Goal: Task Accomplishment & Management: Manage account settings

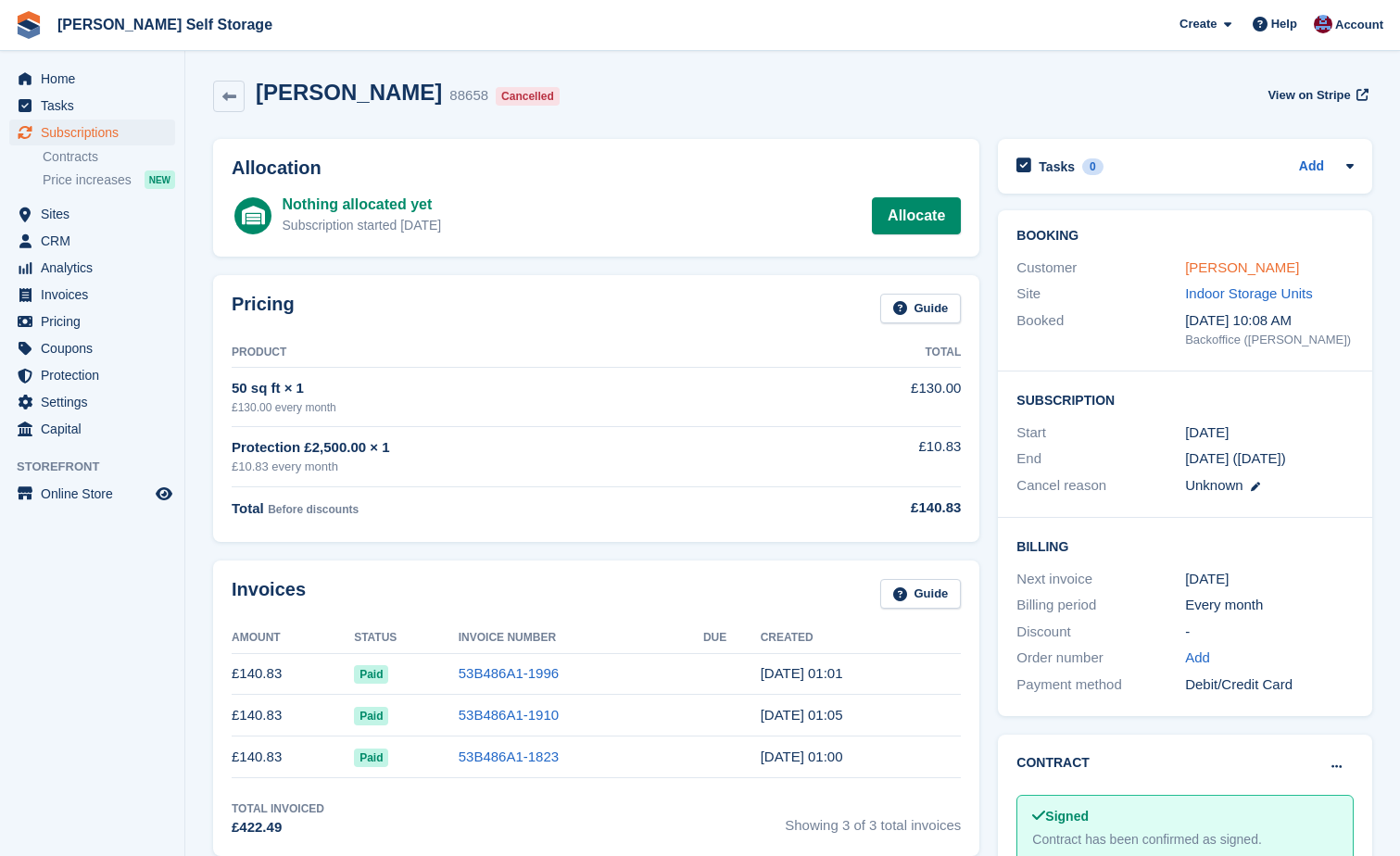
click at [1195, 270] on link "[PERSON_NAME]" at bounding box center [1242, 267] width 114 height 16
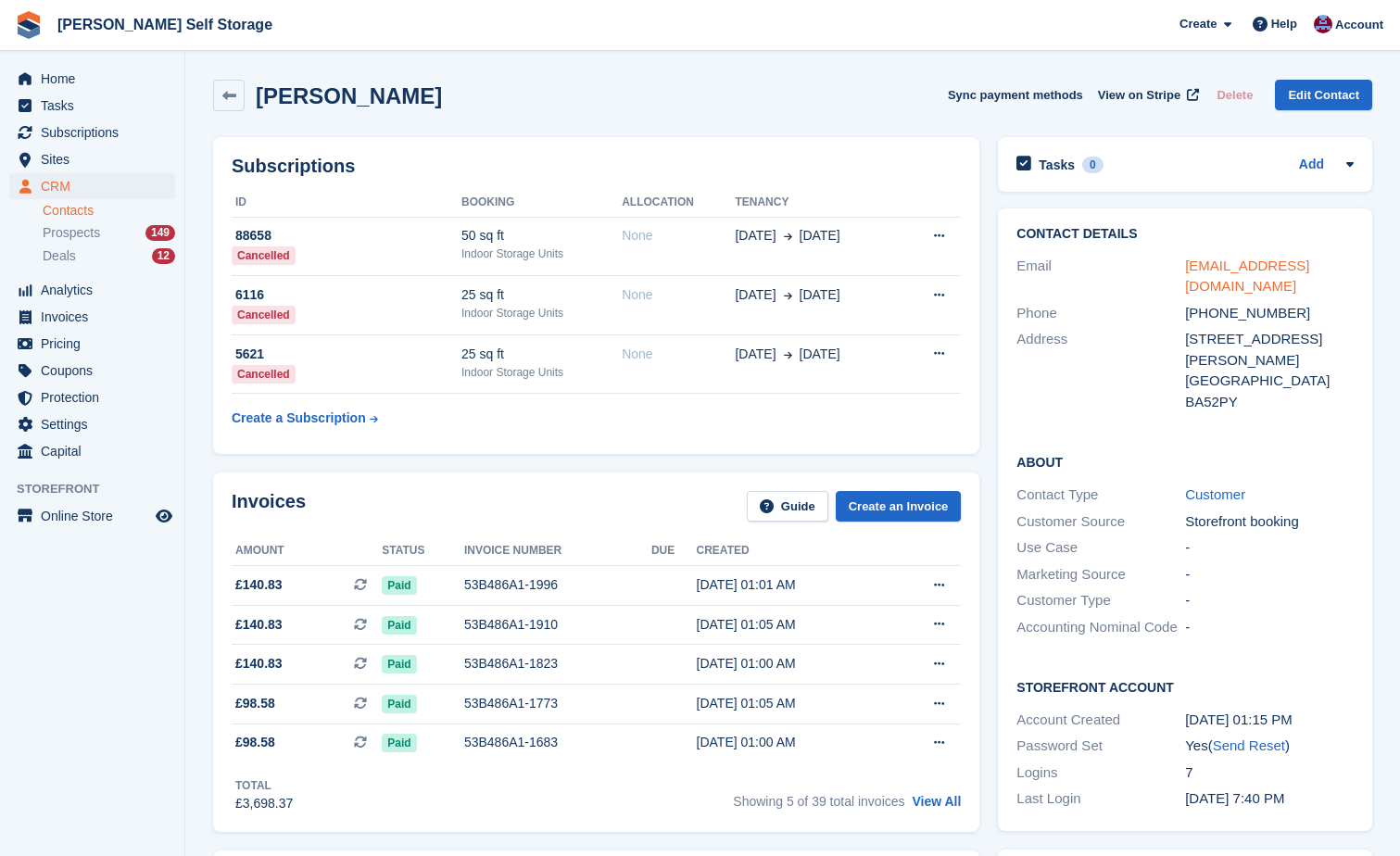
click at [1223, 266] on link "[EMAIL_ADDRESS][DOMAIN_NAME]" at bounding box center [1247, 275] width 125 height 37
click at [90, 132] on span "Subscriptions" at bounding box center [97, 133] width 112 height 26
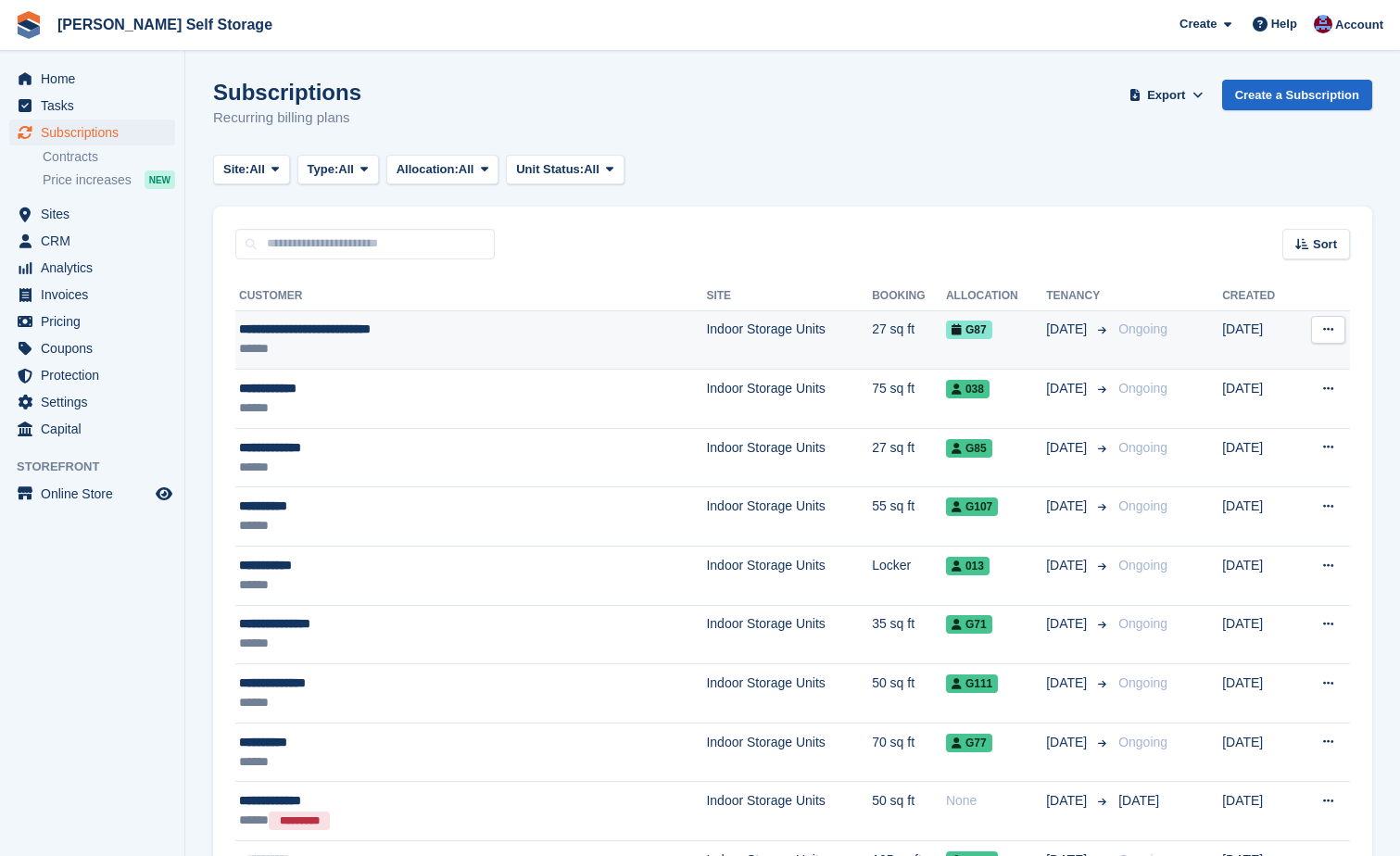
click at [366, 334] on div "**********" at bounding box center [407, 330] width 335 height 20
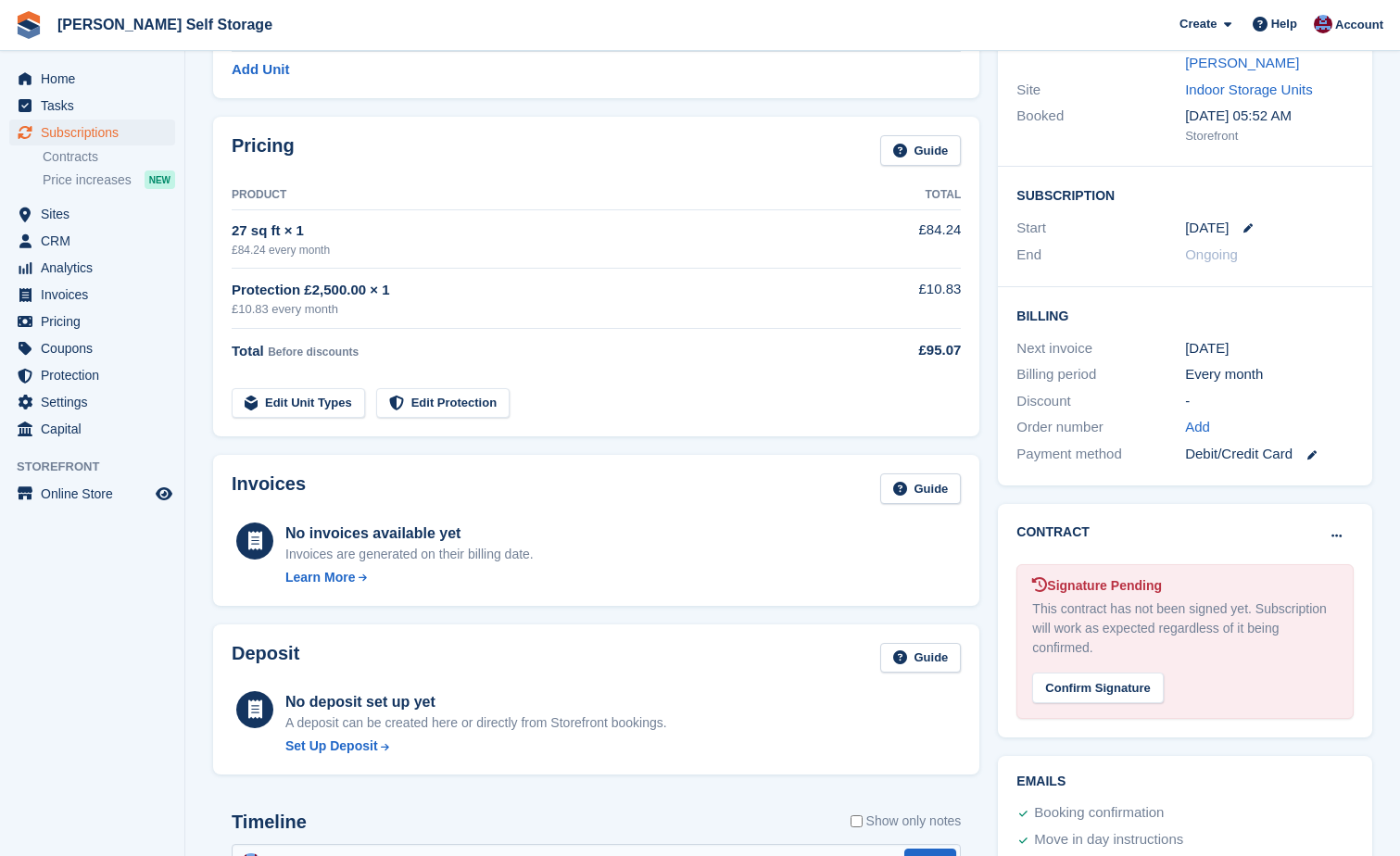
scroll to position [278, 0]
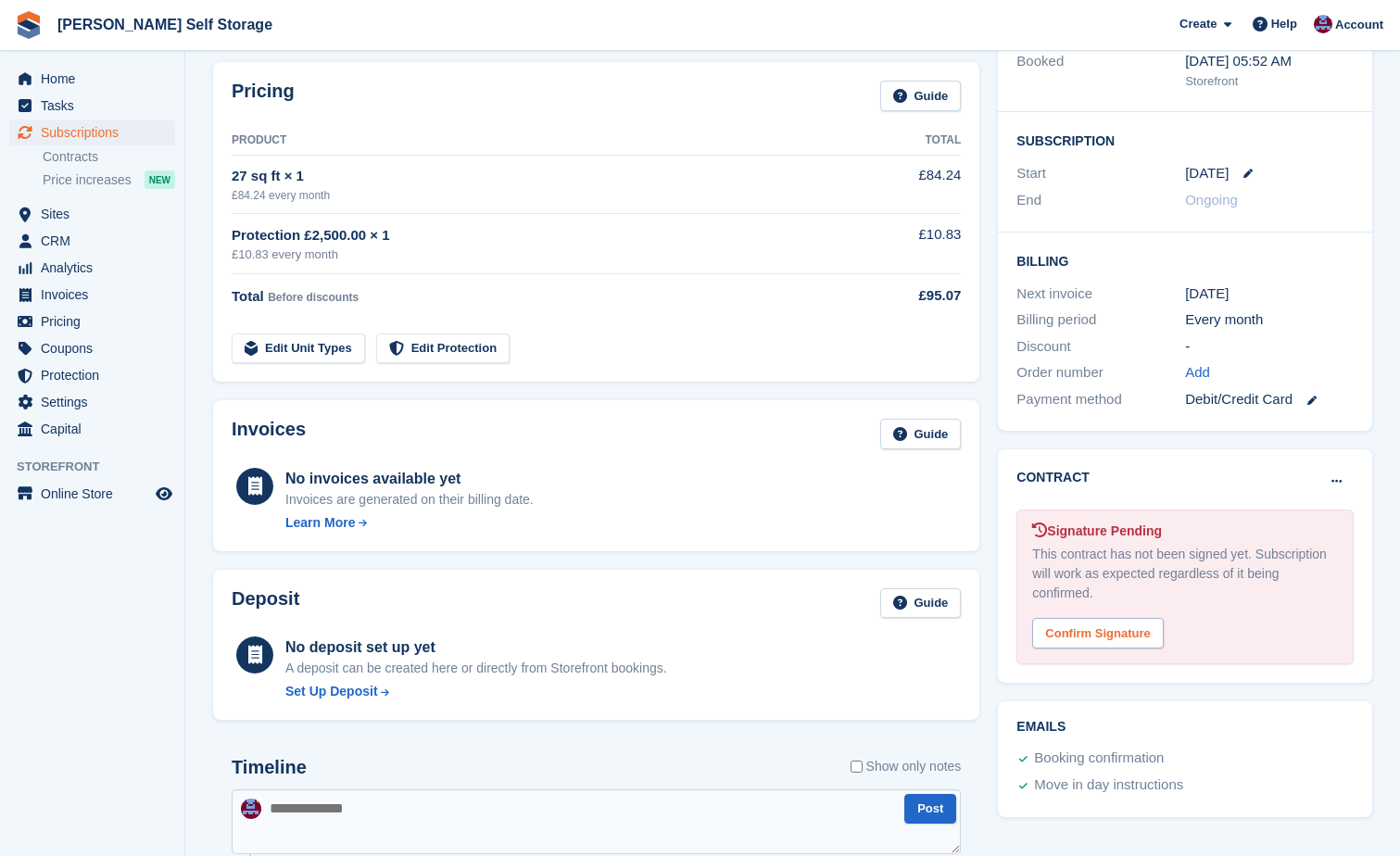
click at [1105, 642] on div "Confirm Signature" at bounding box center [1097, 633] width 131 height 31
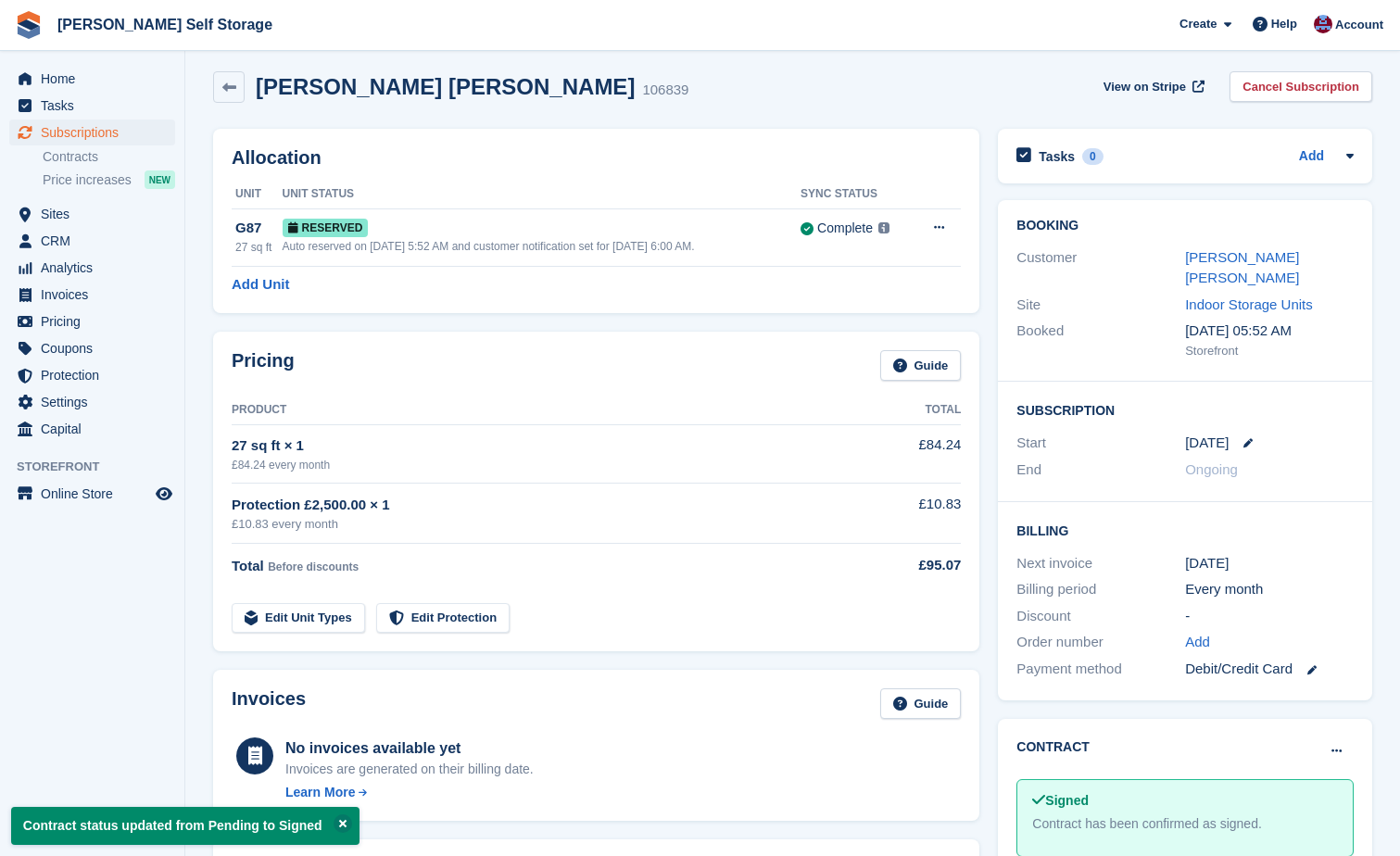
scroll to position [0, 0]
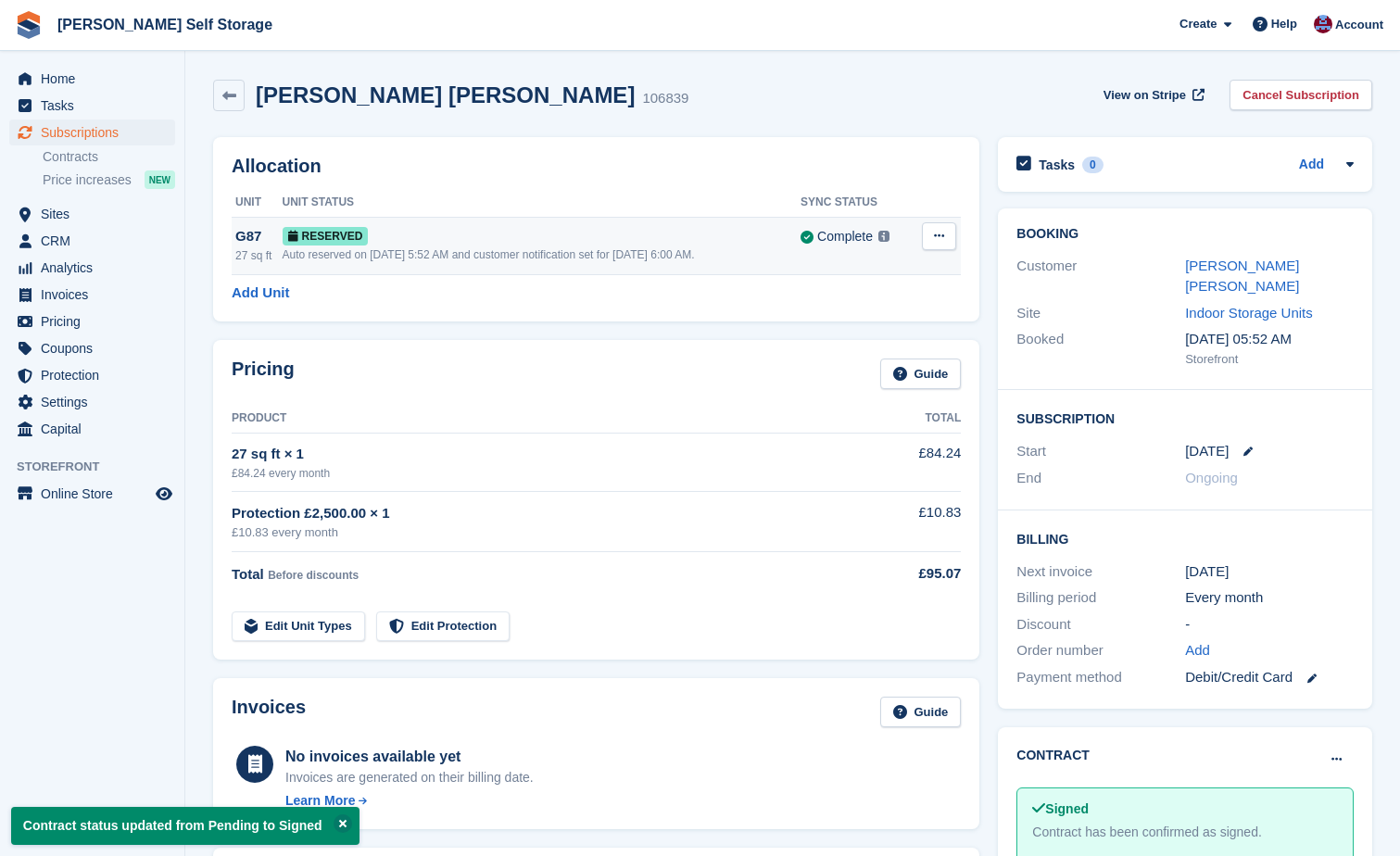
click at [942, 235] on icon at bounding box center [939, 236] width 10 height 12
click at [886, 273] on p "Grant Early Access" at bounding box center [867, 272] width 161 height 24
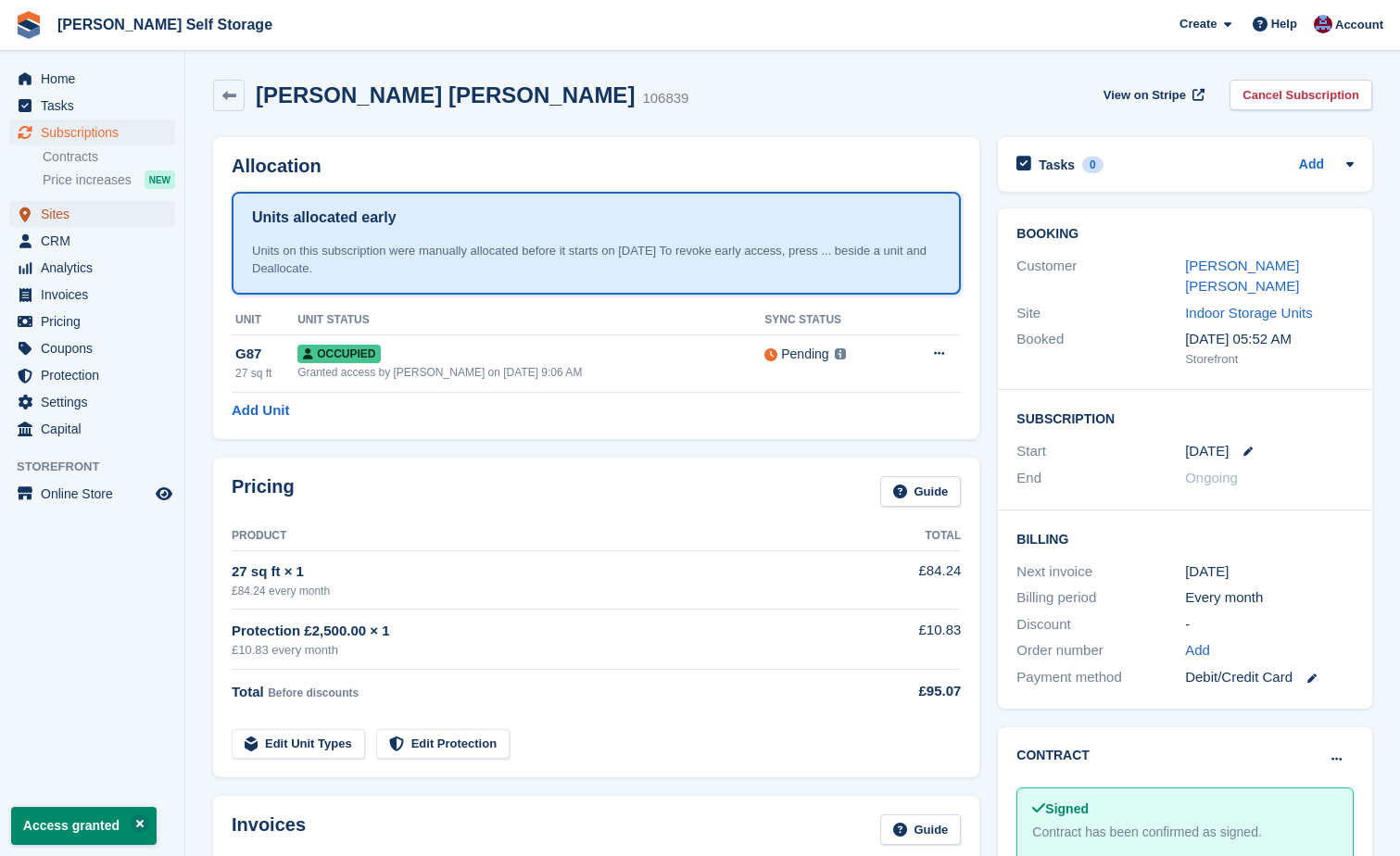
click at [64, 217] on span "Sites" at bounding box center [97, 214] width 112 height 26
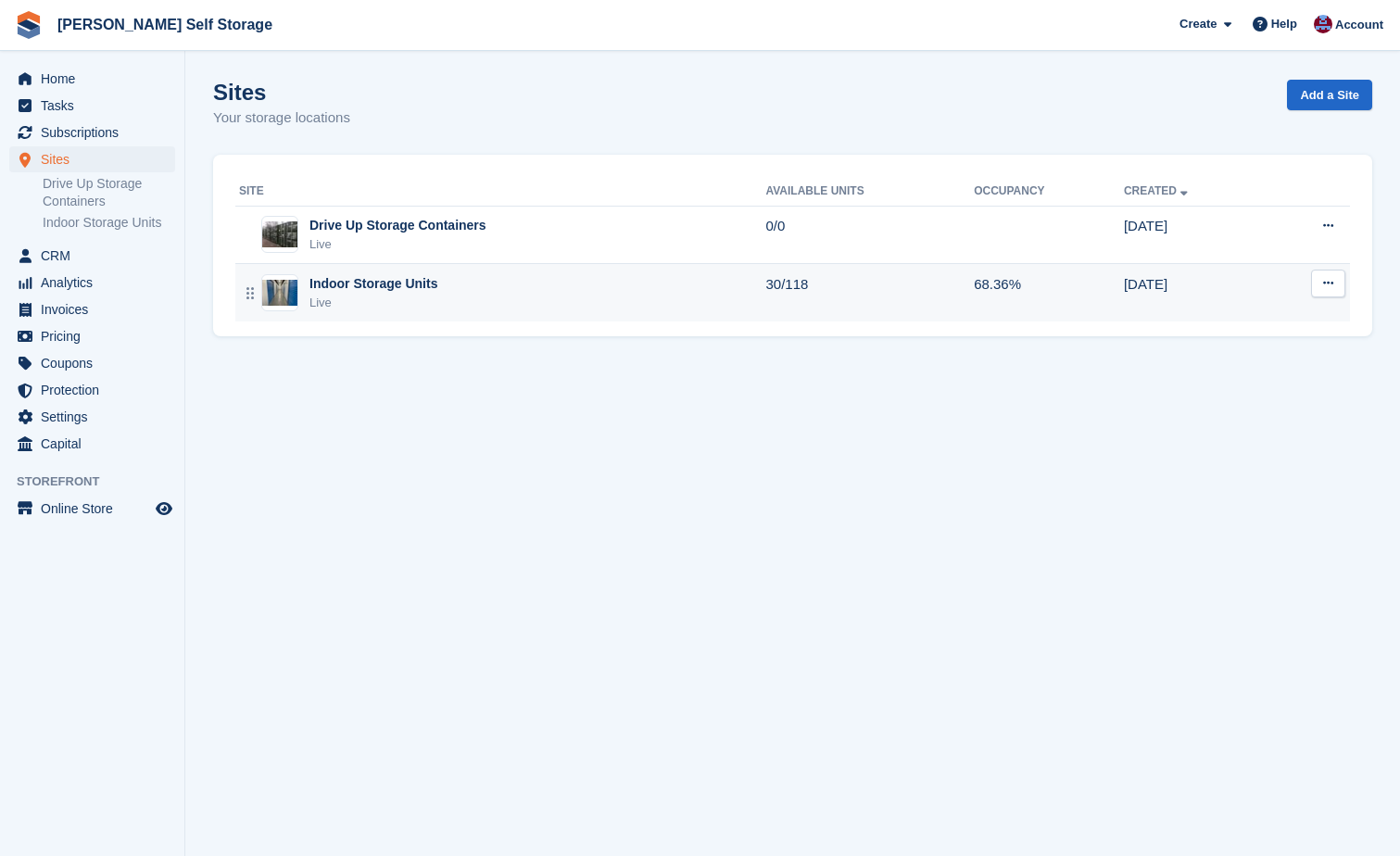
click at [437, 284] on div "Indoor Storage Units Live" at bounding box center [502, 293] width 526 height 38
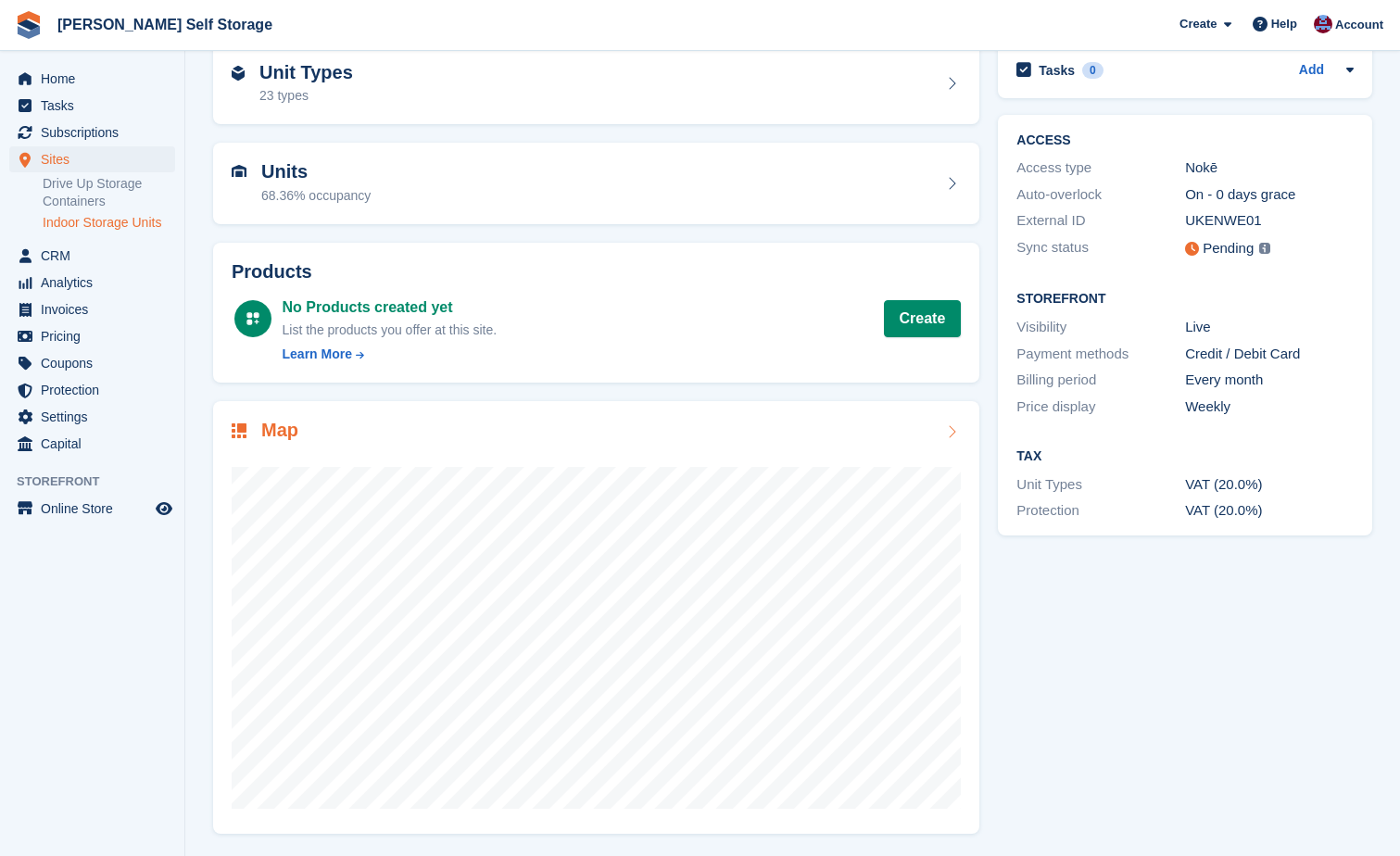
scroll to position [94, 0]
